Goal: Transaction & Acquisition: Purchase product/service

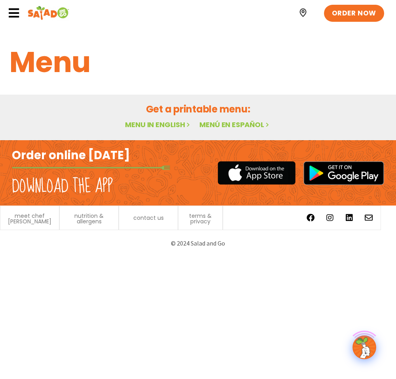
click at [14, 20] on div at bounding box center [14, 14] width 12 height 14
click at [19, 15] on icon at bounding box center [14, 13] width 12 height 12
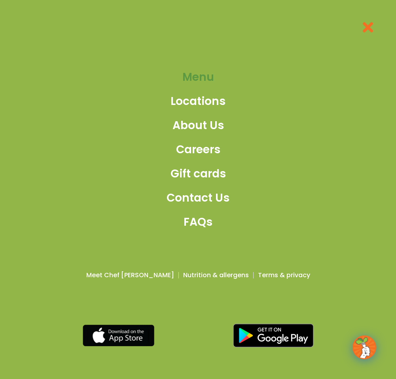
click at [214, 80] on span "Menu" at bounding box center [199, 77] width 32 height 17
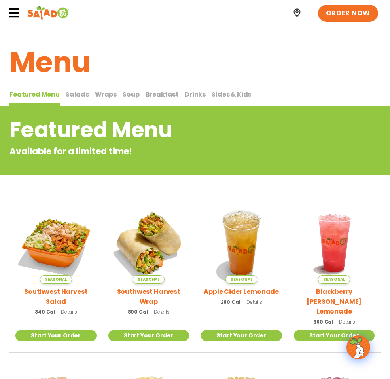
click at [191, 94] on span "Drinks" at bounding box center [195, 94] width 21 height 9
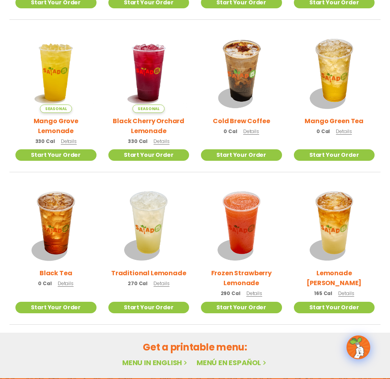
scroll to position [317, 0]
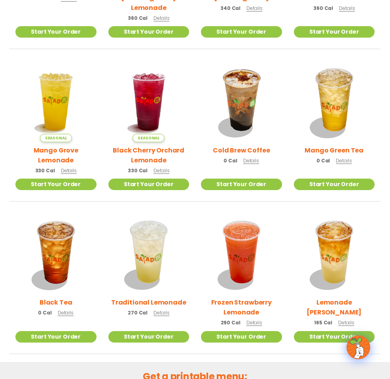
drag, startPoint x: 242, startPoint y: 123, endPoint x: 246, endPoint y: 119, distance: 5.3
click at [243, 122] on img at bounding box center [241, 101] width 81 height 81
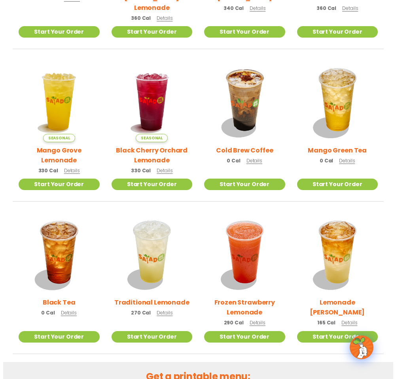
scroll to position [318, 0]
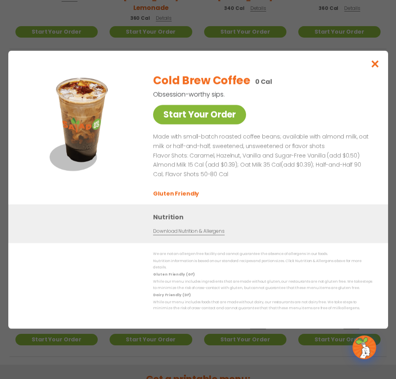
click at [199, 123] on link "Start Your Order" at bounding box center [199, 114] width 93 height 19
click at [376, 63] on icon "Close modal" at bounding box center [375, 64] width 10 height 8
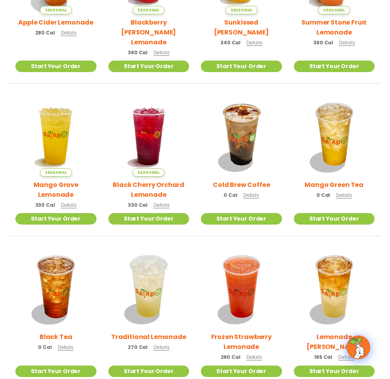
scroll to position [282, 0]
